Goal: Information Seeking & Learning: Learn about a topic

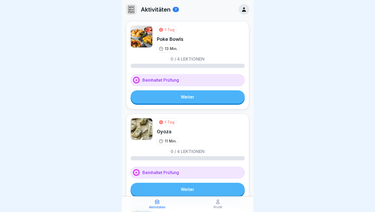
click at [308, 147] on div at bounding box center [187, 106] width 375 height 212
click at [191, 100] on link "Weiter" at bounding box center [188, 96] width 114 height 13
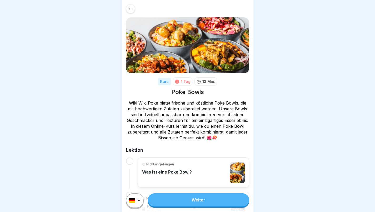
click at [208, 124] on p "Wiki Wiki Poke bietet frische und köstliche Poke Bowls, die mit hochwertigen Zu…" at bounding box center [187, 120] width 123 height 41
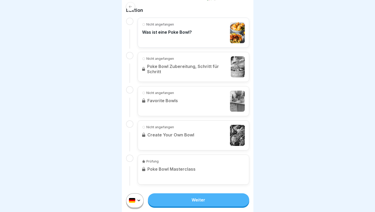
scroll to position [4, 0]
click at [190, 202] on link "Weiter" at bounding box center [198, 199] width 101 height 13
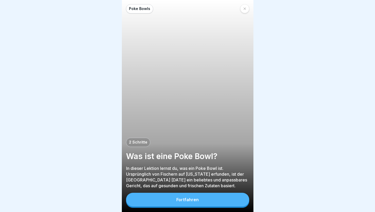
scroll to position [4, 0]
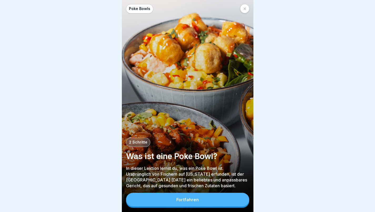
click at [184, 200] on div "Fortfahren" at bounding box center [187, 199] width 22 height 5
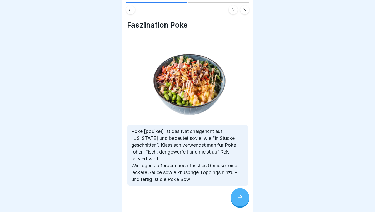
click at [240, 198] on icon at bounding box center [240, 197] width 6 height 6
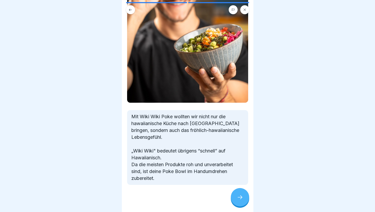
scroll to position [85, 0]
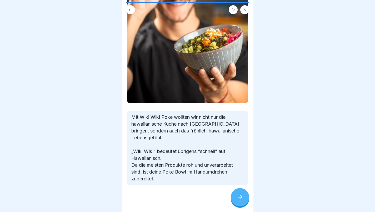
click at [239, 197] on icon at bounding box center [240, 197] width 6 height 6
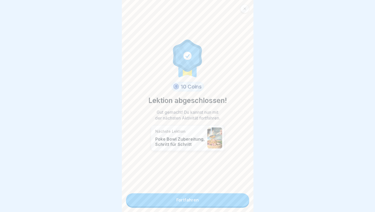
click at [191, 198] on link "Fortfahren" at bounding box center [187, 199] width 123 height 13
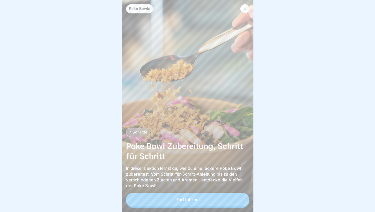
scroll to position [4, 0]
click at [196, 199] on div "Fortfahren" at bounding box center [187, 199] width 22 height 5
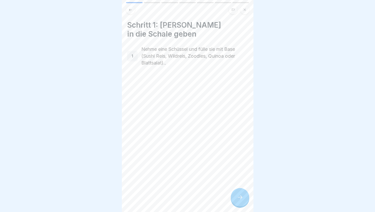
click at [240, 193] on div at bounding box center [240, 197] width 18 height 18
click at [237, 193] on div at bounding box center [240, 197] width 18 height 18
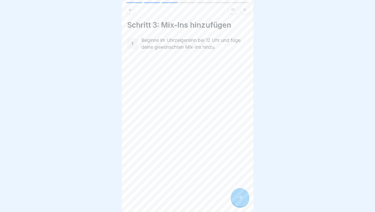
scroll to position [0, 0]
click at [241, 200] on icon at bounding box center [240, 197] width 6 height 6
click at [239, 198] on div at bounding box center [240, 197] width 18 height 18
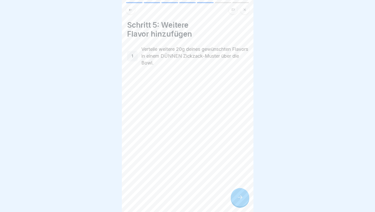
click at [242, 200] on icon at bounding box center [240, 197] width 6 height 6
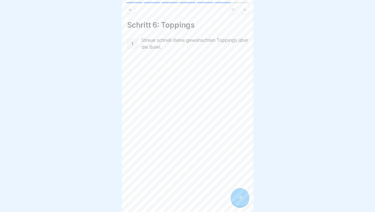
click at [241, 200] on icon at bounding box center [240, 197] width 6 height 6
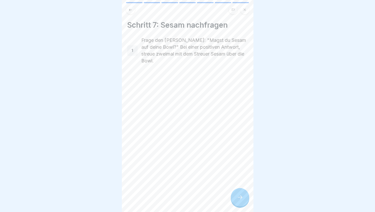
scroll to position [4, 0]
click at [242, 196] on icon at bounding box center [240, 197] width 6 height 6
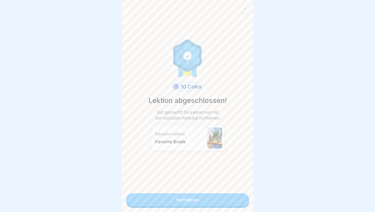
click at [192, 193] on link "Fortfahren" at bounding box center [187, 199] width 123 height 13
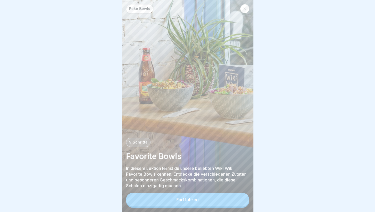
click at [198, 201] on button "Fortfahren" at bounding box center [187, 200] width 123 height 14
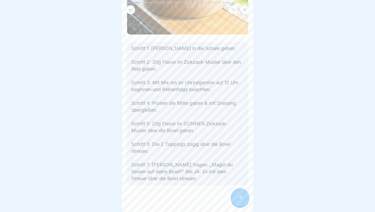
scroll to position [162, 0]
click at [243, 200] on icon at bounding box center [240, 197] width 6 height 6
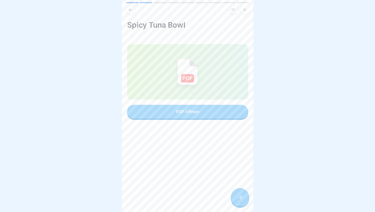
click at [181, 112] on div "PDF öffnen" at bounding box center [187, 111] width 23 height 5
click at [240, 199] on icon at bounding box center [240, 197] width 6 height 6
click at [203, 114] on button "PDF öffnen" at bounding box center [187, 112] width 121 height 14
click at [237, 198] on div at bounding box center [240, 197] width 18 height 18
click at [188, 112] on div "PDF öffnen" at bounding box center [187, 111] width 23 height 5
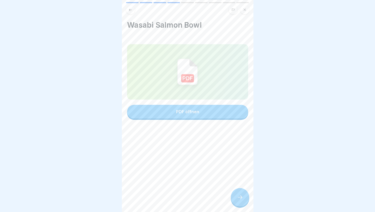
click at [237, 205] on div at bounding box center [240, 197] width 18 height 18
click at [196, 111] on div "PDF öffnen" at bounding box center [187, 111] width 23 height 5
click at [239, 200] on icon at bounding box center [240, 197] width 6 height 6
click at [184, 110] on div "PDF öffnen" at bounding box center [187, 111] width 23 height 5
click at [241, 204] on div at bounding box center [240, 197] width 18 height 18
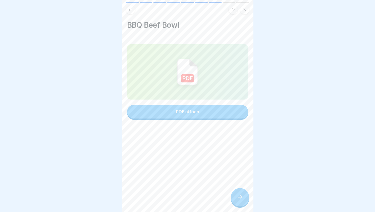
click at [188, 113] on div "PDF öffnen" at bounding box center [187, 111] width 23 height 5
click at [238, 200] on icon at bounding box center [240, 197] width 6 height 6
click at [202, 111] on button "PDF öffnen" at bounding box center [187, 112] width 121 height 14
click at [239, 200] on icon at bounding box center [240, 197] width 6 height 6
click at [192, 114] on div "PDF öffnen" at bounding box center [187, 111] width 23 height 5
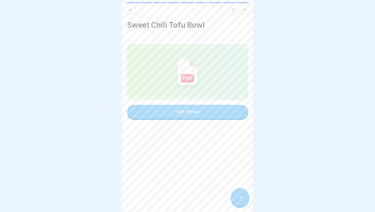
click at [244, 198] on div at bounding box center [240, 197] width 18 height 18
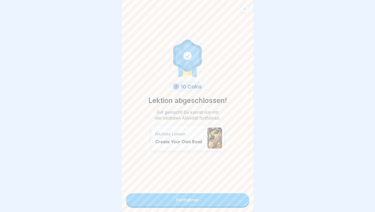
scroll to position [4, 0]
click at [196, 194] on link "Fortfahren" at bounding box center [187, 199] width 123 height 13
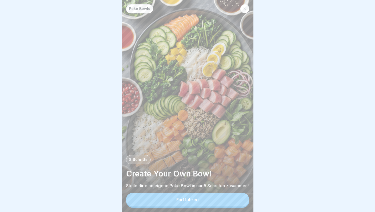
scroll to position [4, 0]
click at [188, 197] on button "Fortfahren" at bounding box center [187, 200] width 123 height 14
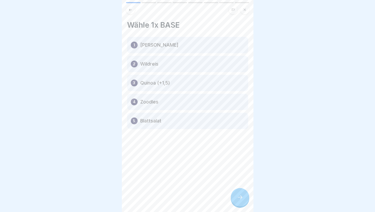
scroll to position [0, 0]
click at [146, 48] on div "1 [PERSON_NAME]" at bounding box center [187, 45] width 121 height 16
click at [147, 63] on p "Wildreis" at bounding box center [149, 64] width 18 height 6
click at [157, 83] on p "Quinoa (+1,5)" at bounding box center [155, 83] width 30 height 6
click at [161, 101] on div "4 Zoodles" at bounding box center [187, 102] width 121 height 16
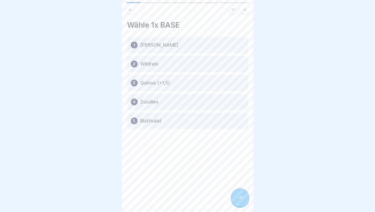
click at [159, 123] on p "Blattsalat" at bounding box center [150, 121] width 21 height 6
click at [241, 206] on div at bounding box center [240, 197] width 18 height 18
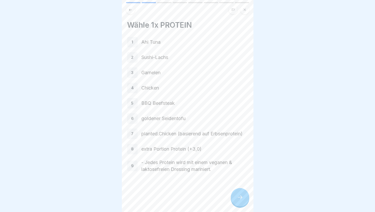
scroll to position [1, 0]
click at [240, 200] on icon at bounding box center [240, 197] width 6 height 6
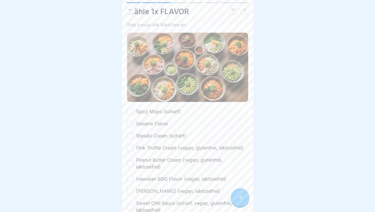
scroll to position [17, 0]
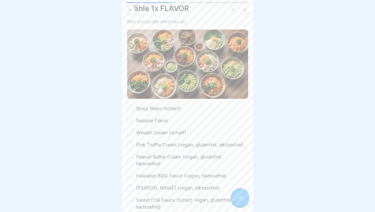
click at [128, 105] on button "Spicy Mayo (scharf)" at bounding box center [130, 108] width 6 height 6
click at [133, 117] on button "Sesame Flavor" at bounding box center [130, 120] width 6 height 6
click at [131, 126] on div "Spicy Mayo (scharf) Sesame Flavor Wasabi Cream (scharf) Pink Truffle Cream (veg…" at bounding box center [187, 157] width 121 height 105
click at [127, 125] on div "Spicy Mayo (scharf) Sesame Flavor Wasabi Cream (scharf) Pink Truffle Cream (veg…" at bounding box center [187, 157] width 121 height 105
click at [126, 126] on div "Wähle 1x FLAVOR Bitte kreuze alle Kästchen an. Spicy Mayo (scharf) Sesame Flavo…" at bounding box center [188, 106] width 132 height 212
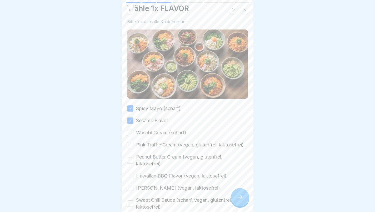
click at [125, 129] on div "Wähle 1x FLAVOR Bitte kreuze alle Kästchen an. Spicy Mayo (scharf) Sesame Flavo…" at bounding box center [188, 106] width 132 height 212
click at [128, 129] on button "Wasabi Cream (scharf)" at bounding box center [130, 132] width 6 height 6
click at [130, 146] on button "Pink Truffle Cream (vegan, glutenfrei, laktosefrei)" at bounding box center [130, 145] width 6 height 6
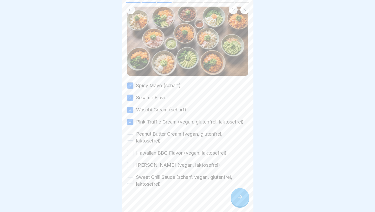
scroll to position [41, 0]
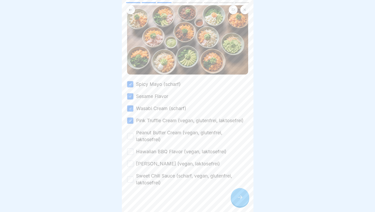
click at [128, 139] on button "Peanut Butter Cream (vegan, glutenfrei, laktosefrei)" at bounding box center [130, 136] width 6 height 6
click at [129, 155] on button "Hawaiian BBQ Flavor (vegan, laktosefrei)" at bounding box center [130, 151] width 6 height 6
click at [130, 167] on button "[PERSON_NAME] (vegan, laktosefrei)" at bounding box center [130, 164] width 6 height 6
click at [130, 182] on button "Sweet Chili Sauce (scharf, vegan, glutenfrei, laktosefrei)" at bounding box center [130, 179] width 6 height 6
click at [241, 200] on icon at bounding box center [240, 197] width 6 height 6
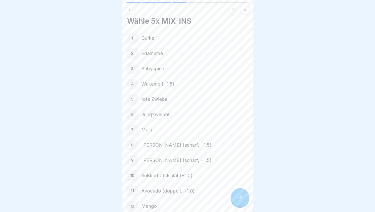
scroll to position [2, 0]
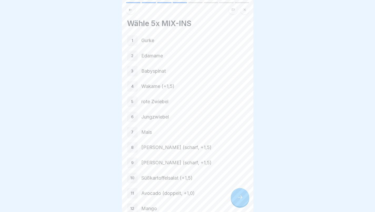
click at [135, 40] on div "1" at bounding box center [132, 40] width 11 height 11
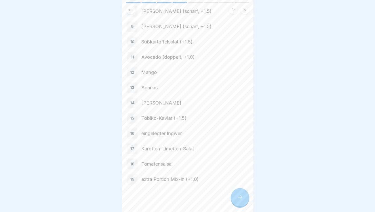
scroll to position [140, 0]
click at [237, 198] on div at bounding box center [240, 197] width 18 height 18
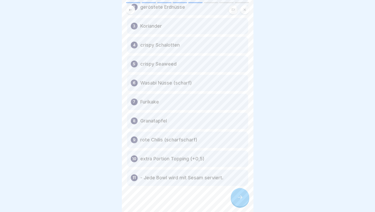
scroll to position [62, 0]
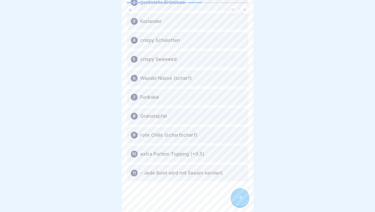
click at [242, 200] on icon at bounding box center [240, 197] width 6 height 6
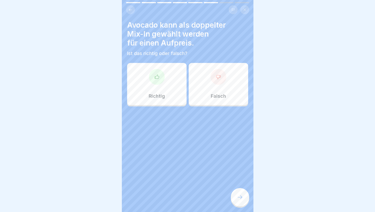
click at [160, 94] on p "Richtig" at bounding box center [157, 96] width 16 height 6
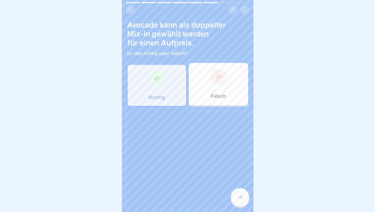
click at [241, 199] on icon at bounding box center [240, 197] width 6 height 6
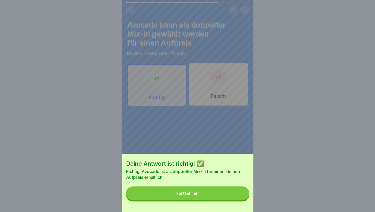
click at [201, 197] on button "Fortfahren" at bounding box center [187, 193] width 123 height 14
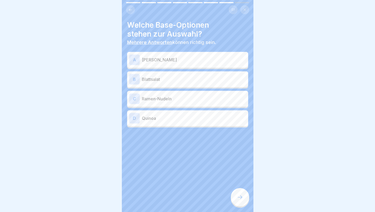
click at [167, 55] on div "A [PERSON_NAME]" at bounding box center [187, 59] width 117 height 11
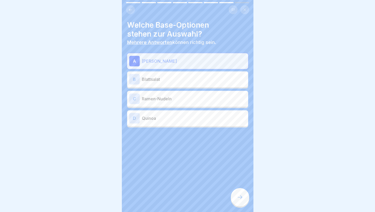
click at [166, 79] on p "Blattsalat" at bounding box center [194, 79] width 104 height 6
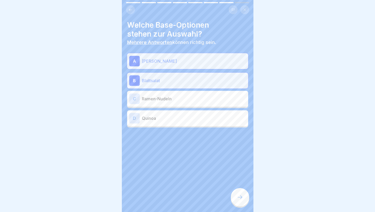
click at [168, 118] on p "Quinoa" at bounding box center [194, 118] width 104 height 6
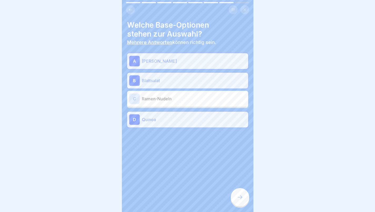
click at [240, 200] on icon at bounding box center [240, 197] width 6 height 6
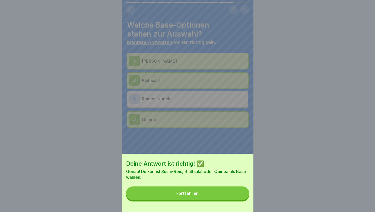
click at [197, 196] on div "Fortfahren" at bounding box center [187, 193] width 22 height 5
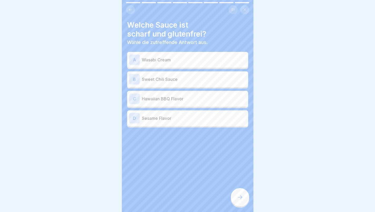
click at [179, 61] on p "Wasabi Cream" at bounding box center [194, 60] width 104 height 6
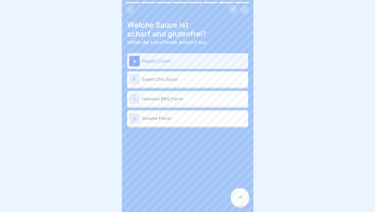
click at [179, 79] on p "Sweet Chili Sauce" at bounding box center [194, 79] width 104 height 6
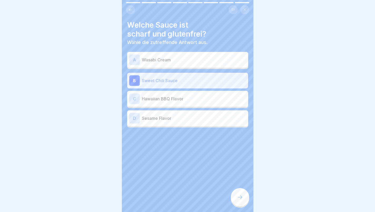
click at [175, 60] on p "Wasabi Cream" at bounding box center [194, 60] width 104 height 6
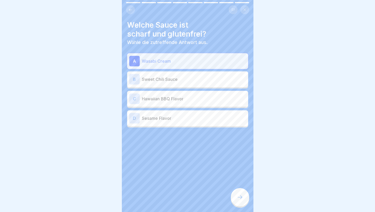
click at [174, 72] on div "B Sweet Chili Sauce" at bounding box center [187, 79] width 121 height 16
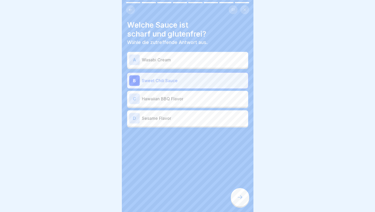
click at [176, 61] on p "Wasabi Cream" at bounding box center [194, 60] width 104 height 6
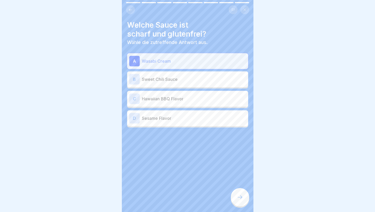
click at [171, 79] on p "Sweet Chili Sauce" at bounding box center [194, 79] width 104 height 6
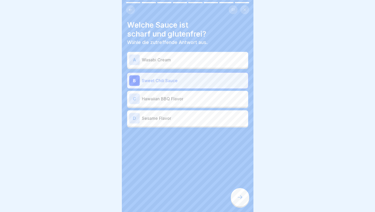
click at [240, 199] on icon at bounding box center [240, 197] width 6 height 6
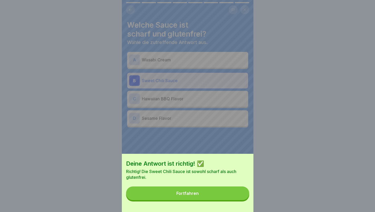
click at [195, 196] on div "Fortfahren" at bounding box center [187, 193] width 22 height 5
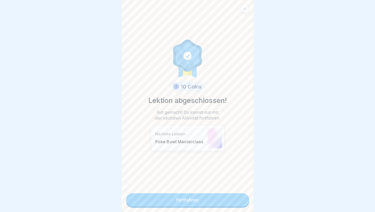
scroll to position [4, 0]
click at [194, 197] on link "Fortfahren" at bounding box center [187, 199] width 123 height 13
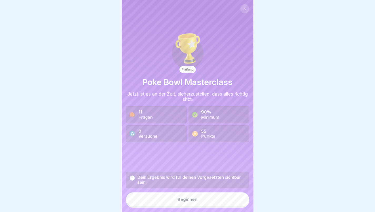
scroll to position [4, 0]
click at [189, 198] on div "Beginnen" at bounding box center [188, 199] width 20 height 5
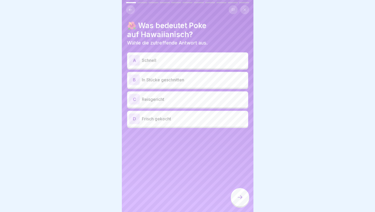
click at [154, 77] on p "In Stücke geschnitten" at bounding box center [194, 80] width 104 height 6
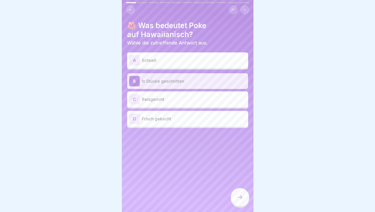
click at [241, 193] on div at bounding box center [240, 197] width 18 height 18
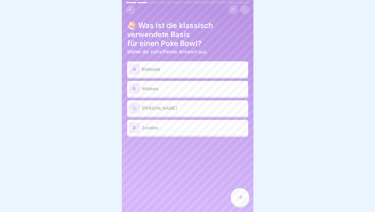
click at [167, 105] on p "[PERSON_NAME]" at bounding box center [194, 108] width 104 height 6
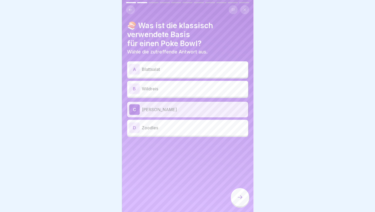
click at [239, 191] on div at bounding box center [240, 197] width 18 height 18
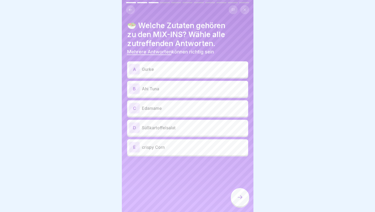
click at [158, 64] on div "A Gurke" at bounding box center [187, 69] width 117 height 11
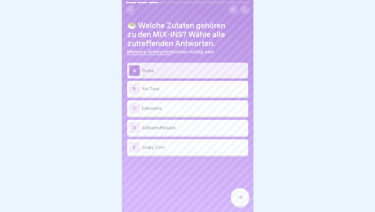
click at [159, 83] on div "B Ahi Tuna" at bounding box center [187, 88] width 117 height 11
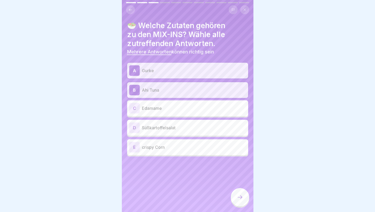
click at [160, 105] on p "Edamame" at bounding box center [194, 108] width 104 height 6
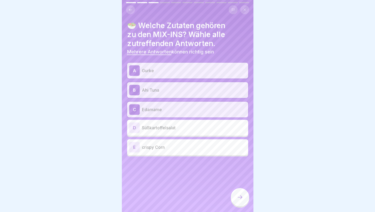
click at [162, 122] on div "D Süßkartoffelsalat" at bounding box center [187, 127] width 117 height 11
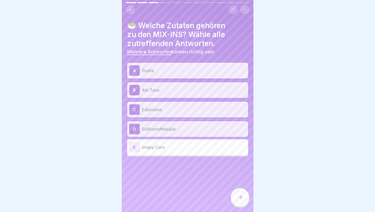
click at [172, 87] on p "Ahi Tuna" at bounding box center [194, 90] width 104 height 6
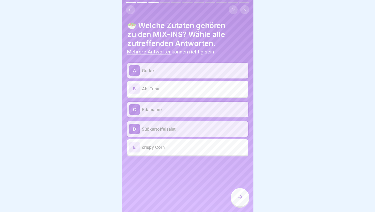
click at [239, 199] on icon at bounding box center [240, 197] width 6 height 6
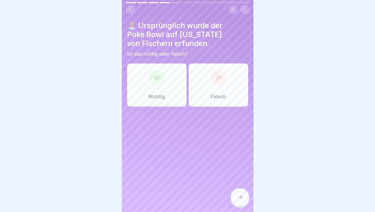
click at [158, 84] on div "Richtig" at bounding box center [156, 84] width 59 height 42
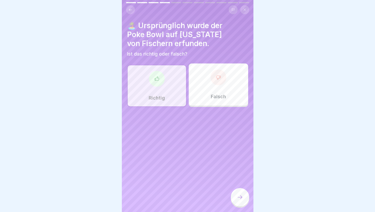
click at [238, 199] on icon at bounding box center [240, 197] width 6 height 6
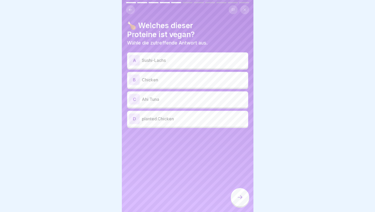
click at [169, 116] on p "planted.Chicken" at bounding box center [194, 119] width 104 height 6
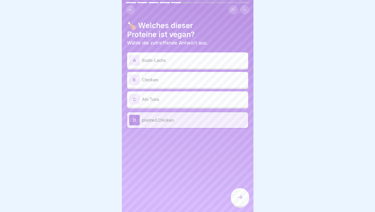
click at [238, 199] on icon at bounding box center [240, 197] width 6 height 6
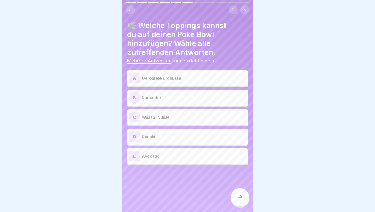
click at [154, 75] on p "Geröstete Erdnüsse" at bounding box center [194, 78] width 104 height 6
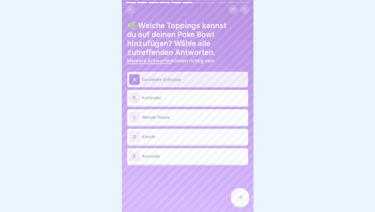
click at [157, 102] on div "A Geröstete Erdnüsse B Koriander C Wasabi Nüsse D Kimchi E Avocado" at bounding box center [187, 119] width 121 height 94
click at [155, 100] on div "B Koriander" at bounding box center [187, 98] width 121 height 16
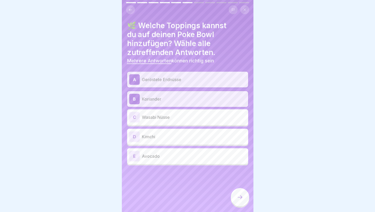
click at [156, 112] on div "C Wasabi Nüsse" at bounding box center [187, 117] width 117 height 11
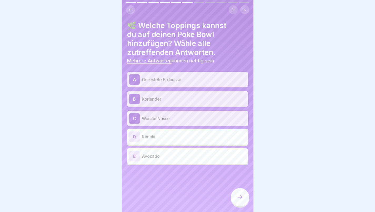
click at [241, 197] on icon at bounding box center [240, 197] width 6 height 6
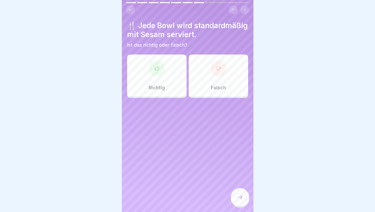
click at [211, 88] on div "Falsch" at bounding box center [218, 75] width 59 height 42
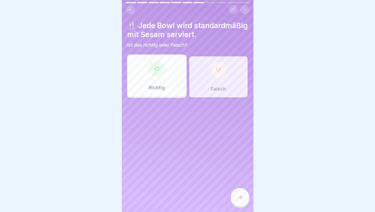
click at [241, 196] on icon at bounding box center [240, 197] width 6 height 6
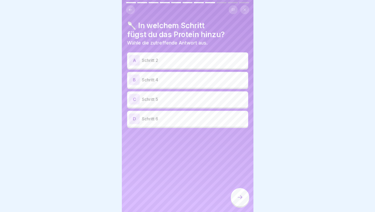
click at [138, 78] on div "B" at bounding box center [134, 79] width 11 height 11
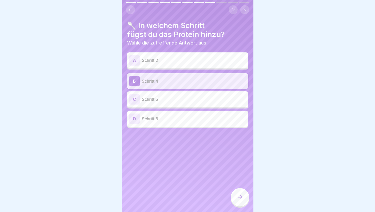
click at [239, 199] on icon at bounding box center [240, 197] width 6 height 6
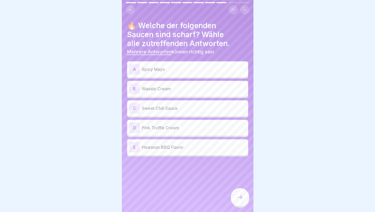
click at [166, 68] on p "Spicy Mayo" at bounding box center [194, 69] width 104 height 6
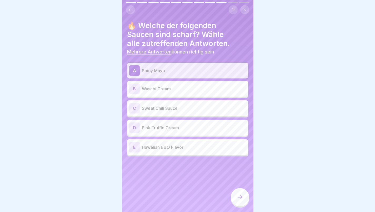
click at [167, 86] on p "Wasabi Cream" at bounding box center [194, 89] width 104 height 6
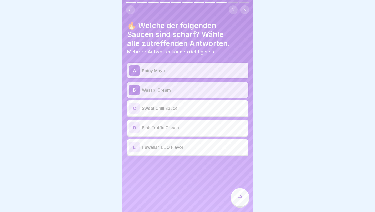
click at [167, 105] on p "Sweet Chili Sauce" at bounding box center [194, 108] width 104 height 6
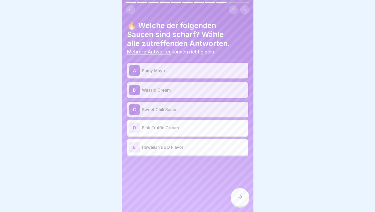
click at [240, 196] on icon at bounding box center [240, 197] width 6 height 6
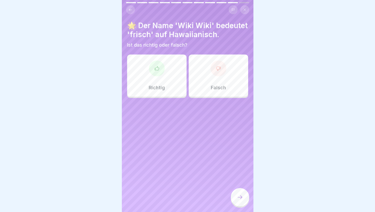
click at [214, 89] on div "Falsch" at bounding box center [218, 75] width 59 height 42
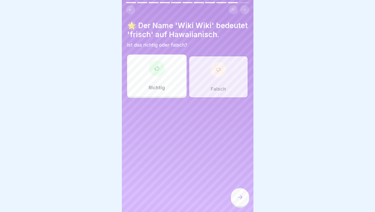
click at [240, 194] on div at bounding box center [240, 197] width 18 height 18
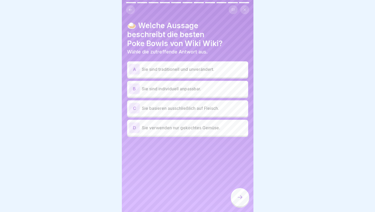
click at [195, 68] on p "Sie sind traditionell und unverändert." at bounding box center [194, 69] width 104 height 6
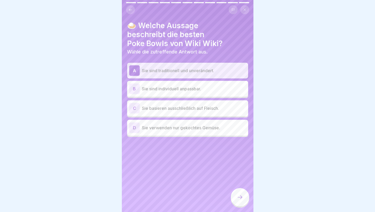
click at [186, 87] on p "Sie sind individuell anpassbar." at bounding box center [194, 89] width 104 height 6
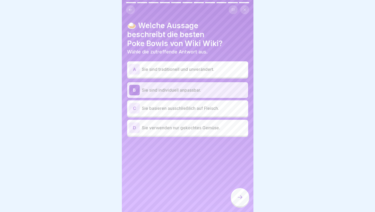
click at [185, 67] on p "Sie sind traditionell und unverändert." at bounding box center [194, 69] width 104 height 6
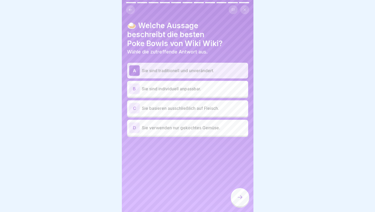
click at [186, 81] on div "B Sie sind individuell anpassbar." at bounding box center [187, 89] width 121 height 16
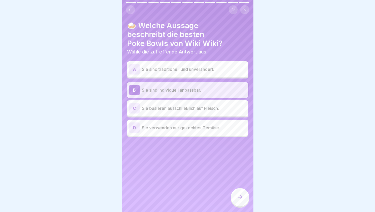
click at [183, 66] on p "Sie sind traditionell und unverändert." at bounding box center [194, 69] width 104 height 6
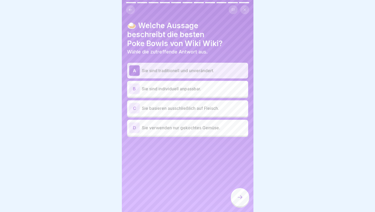
click at [183, 81] on div "B Sie sind individuell anpassbar." at bounding box center [187, 89] width 121 height 16
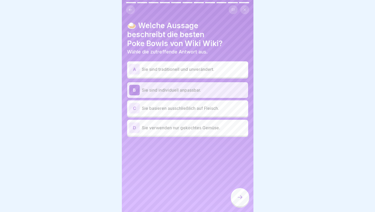
click at [240, 199] on icon at bounding box center [240, 197] width 6 height 6
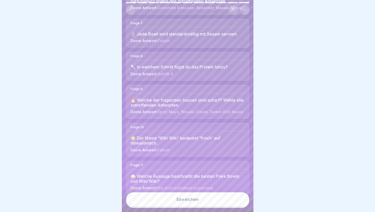
scroll to position [255, 0]
click at [185, 198] on div "Einreichen" at bounding box center [188, 199] width 22 height 5
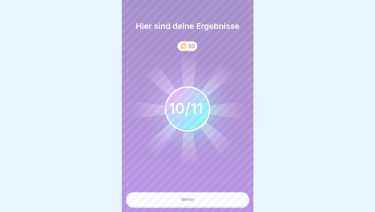
click at [195, 199] on button "Weiter" at bounding box center [187, 199] width 123 height 14
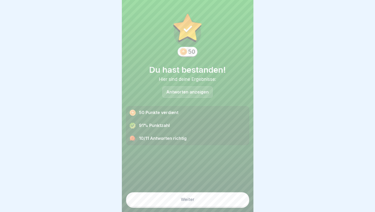
scroll to position [0, 0]
click at [182, 93] on p "Antworten anzeigen" at bounding box center [187, 92] width 42 height 4
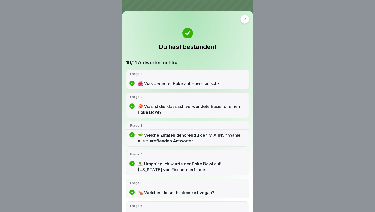
click at [243, 19] on icon at bounding box center [244, 19] width 3 height 3
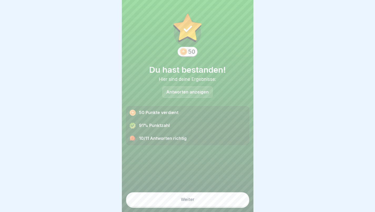
scroll to position [4, 0]
click at [191, 201] on div "Weiter" at bounding box center [188, 199] width 14 height 5
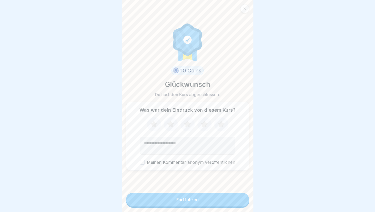
click at [216, 122] on icon at bounding box center [221, 124] width 14 height 14
click at [181, 143] on textarea "Kommentar (optional)" at bounding box center [187, 146] width 95 height 18
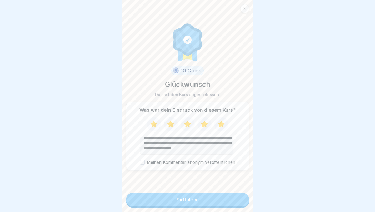
scroll to position [12, 0]
click at [215, 139] on textarea "**********" at bounding box center [187, 146] width 94 height 18
type textarea "**********"
click at [196, 201] on div "Fortfahren" at bounding box center [187, 199] width 22 height 5
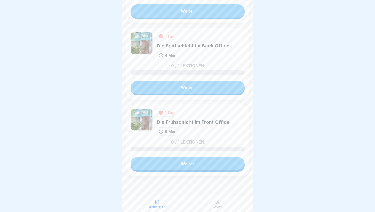
scroll to position [327, 0]
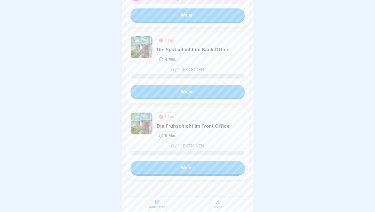
click at [221, 204] on div "Profil" at bounding box center [218, 204] width 58 height 10
